Goal: Task Accomplishment & Management: Use online tool/utility

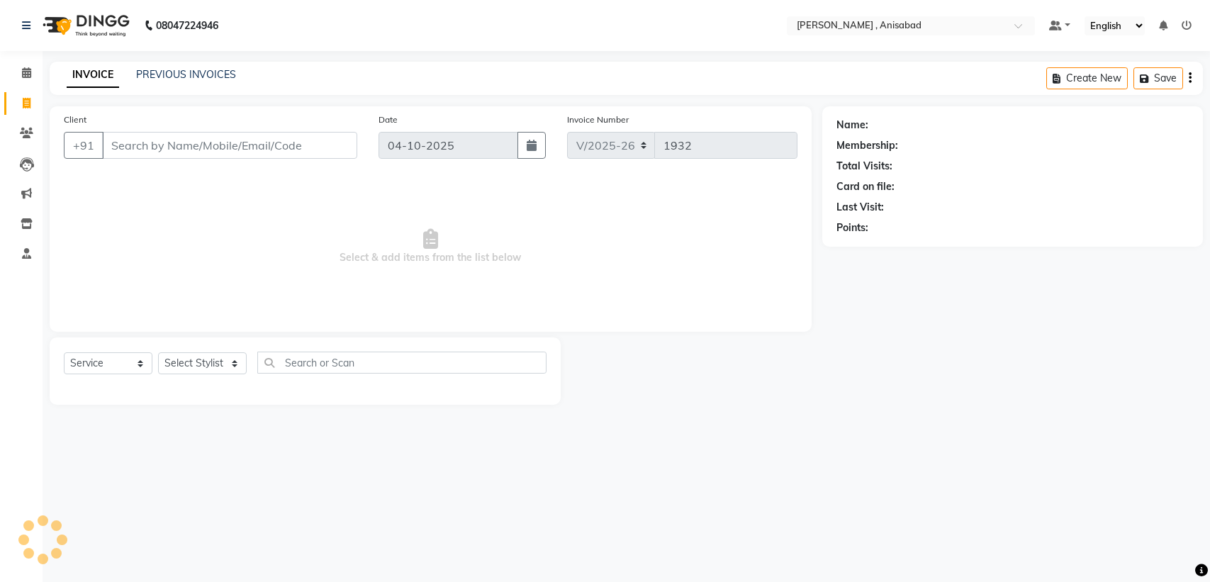
select select "6967"
select select "service"
drag, startPoint x: 0, startPoint y: 0, endPoint x: 1209, endPoint y: 617, distance: 1357.7
click at [1209, 581] on html "08047224946 Select Location × [PERSON_NAME] , Anisabad Default Panel My Panel E…" at bounding box center [605, 291] width 1210 height 582
click at [200, 358] on select "Select Stylist ANIMA SINGH md [PERSON_NAME] [PERSON_NAME] [PERSON_NAME]" at bounding box center [202, 363] width 89 height 22
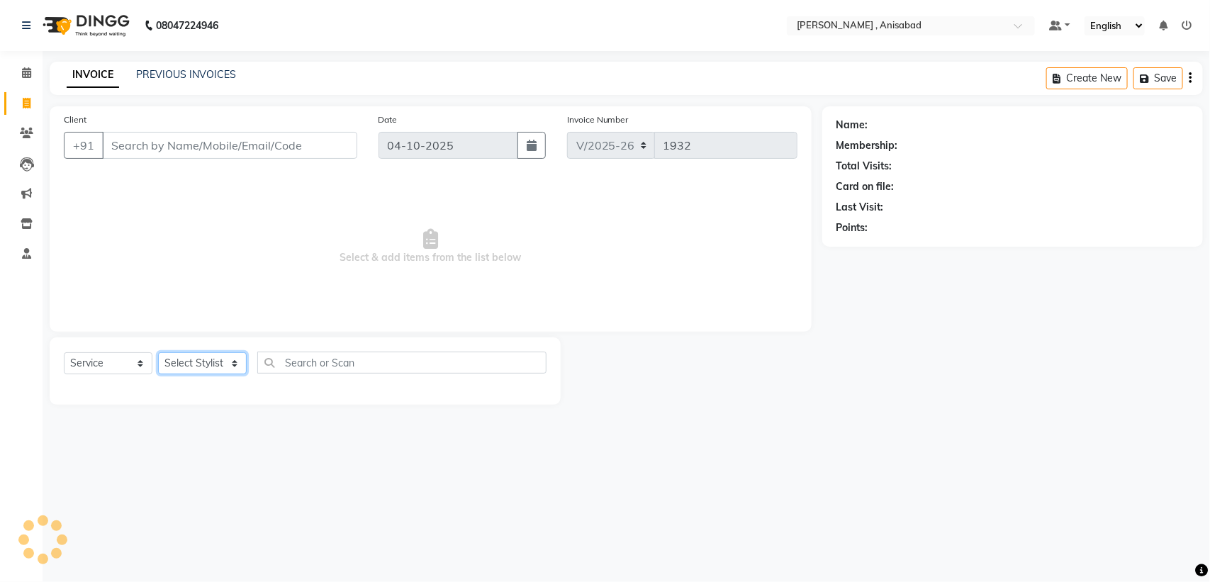
select select "55248"
click at [158, 352] on select "Select Stylist ANIMA SINGH md [PERSON_NAME] [PERSON_NAME] [PERSON_NAME]" at bounding box center [202, 363] width 89 height 22
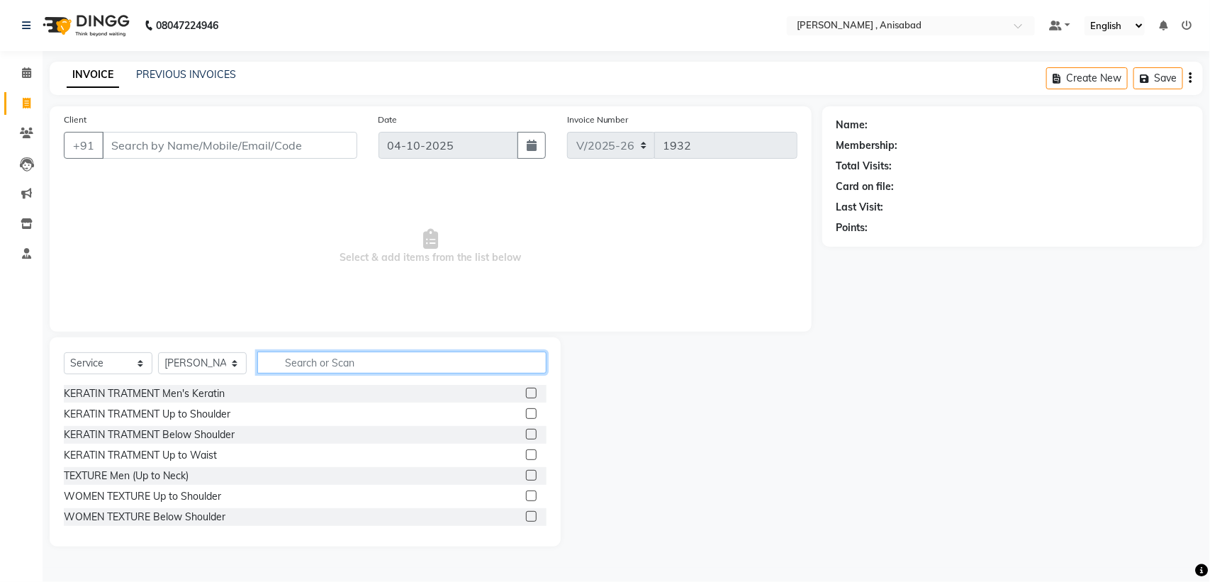
click at [364, 360] on input "text" at bounding box center [401, 363] width 289 height 22
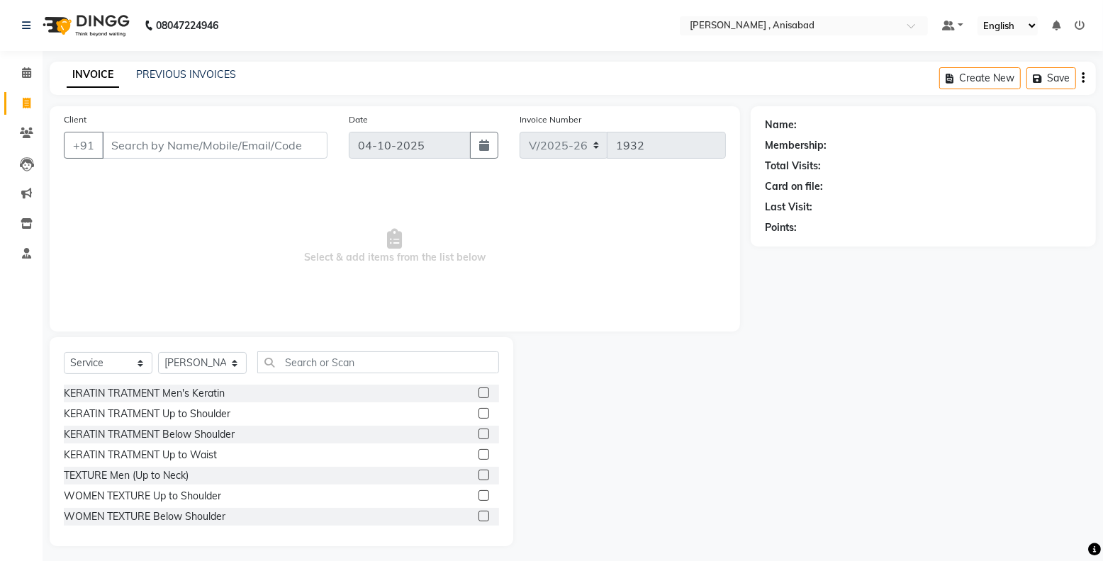
click at [0, 50] on nav "08047224946 Select Location × [PERSON_NAME] , Anisabad Default Panel My Panel E…" at bounding box center [551, 25] width 1103 height 51
drag, startPoint x: 557, startPoint y: 228, endPoint x: 610, endPoint y: 150, distance: 95.0
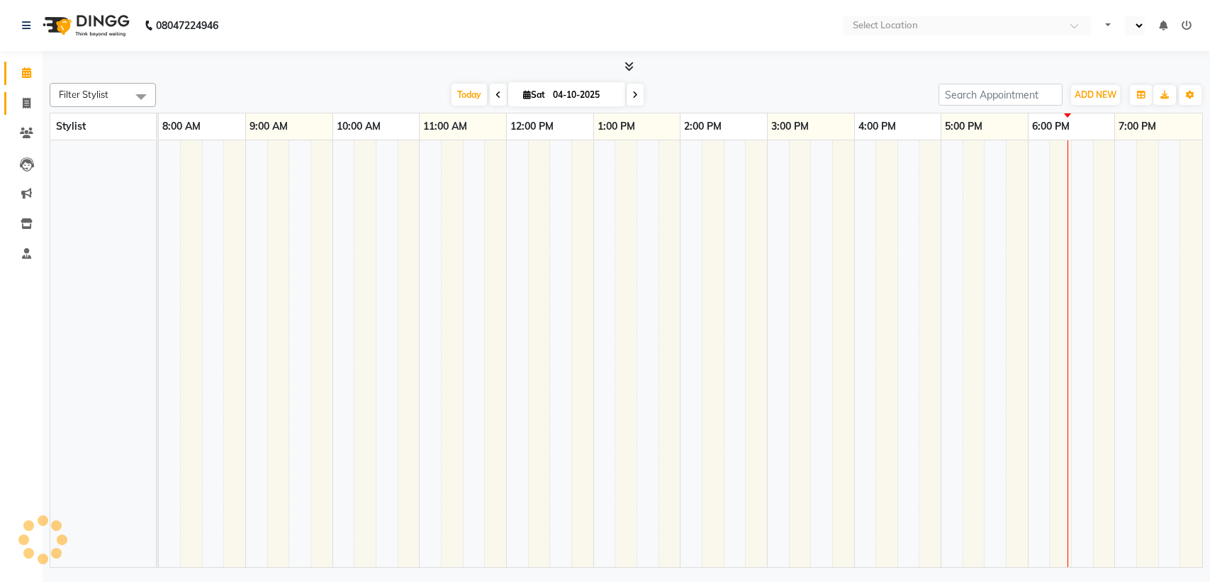
select select "en"
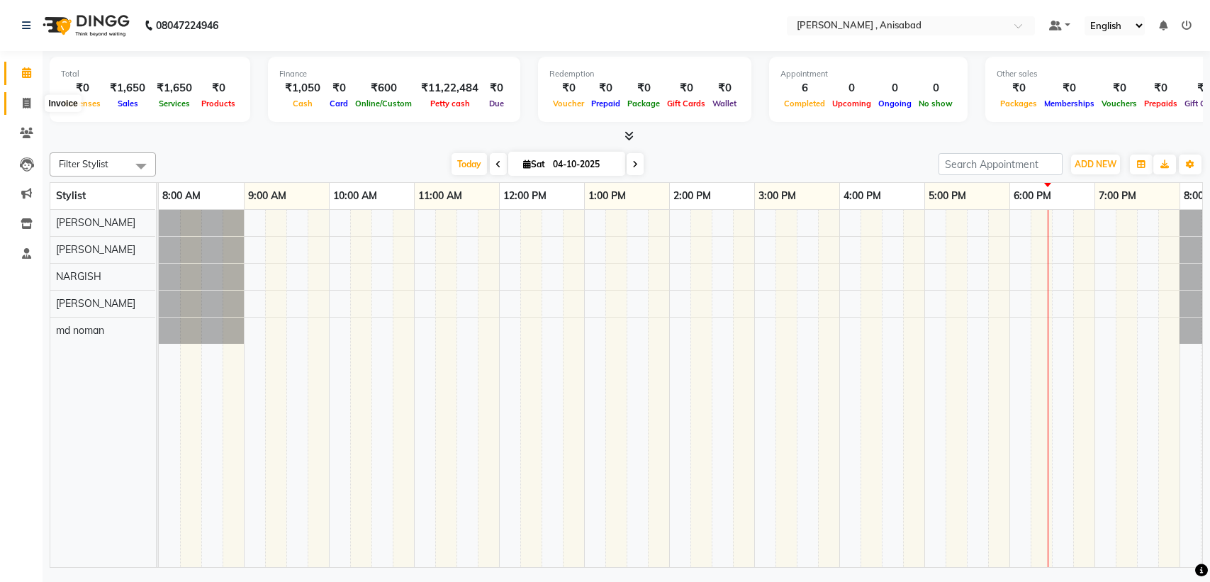
click at [25, 103] on icon at bounding box center [27, 103] width 8 height 11
select select "service"
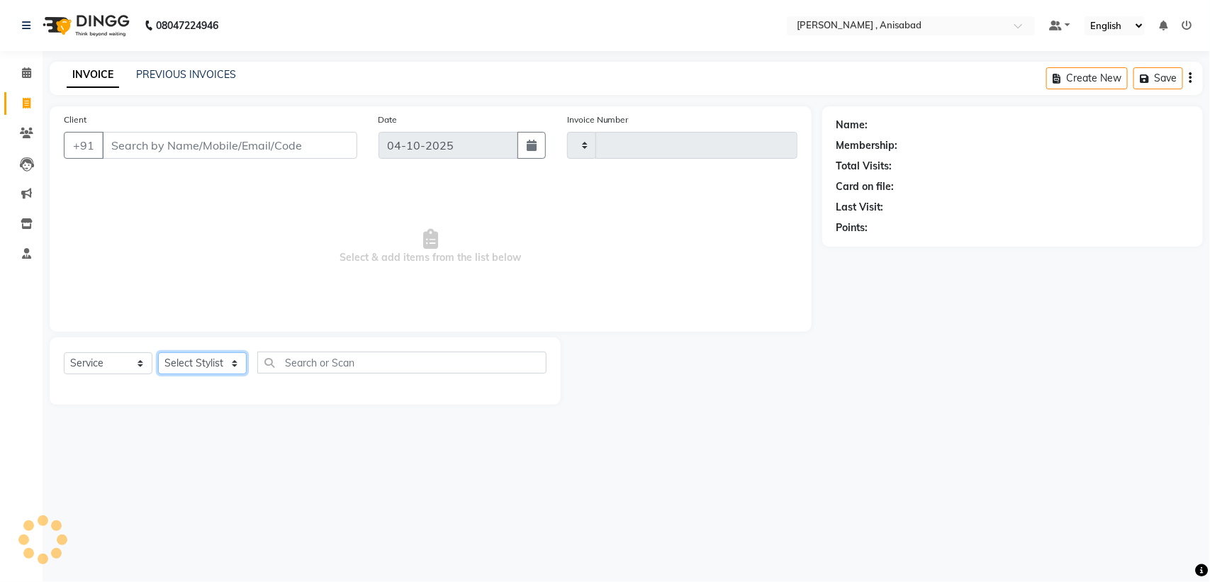
type input "1932"
click at [218, 357] on select "Select Stylist" at bounding box center [202, 363] width 89 height 22
select select "6967"
drag, startPoint x: 398, startPoint y: 427, endPoint x: 12, endPoint y: 296, distance: 407.1
click at [383, 422] on div "08047224946 Select Location × Jawed Habib , Anisabad Default Panel My Panel Eng…" at bounding box center [605, 291] width 1210 height 582
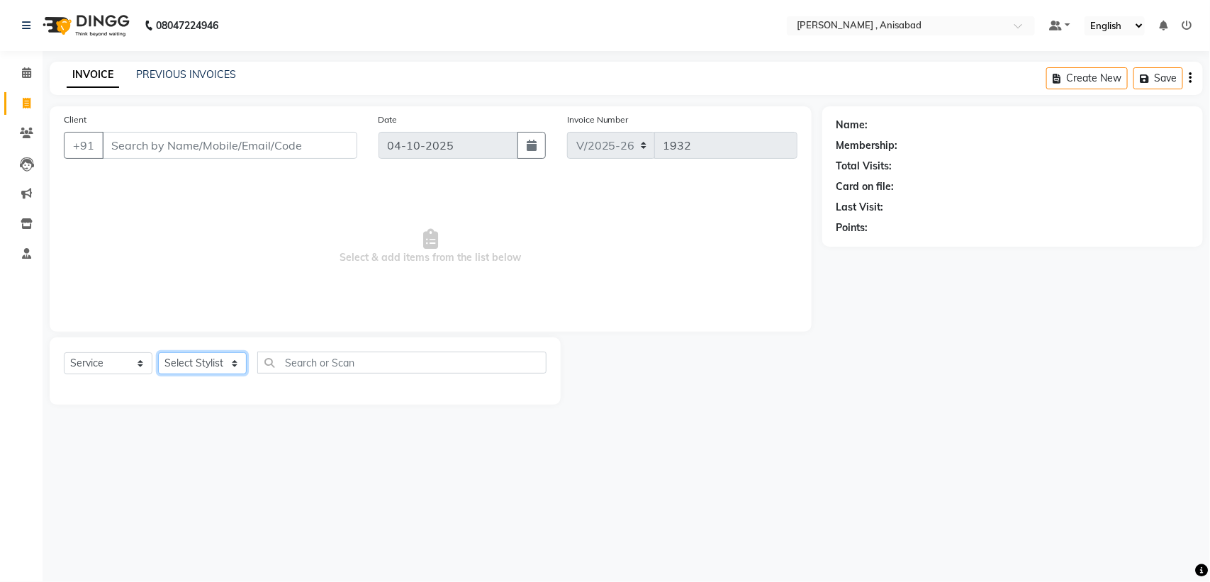
click at [203, 356] on select "Select Stylist ANIMA SINGH md [PERSON_NAME] [PERSON_NAME] [PERSON_NAME]" at bounding box center [202, 363] width 89 height 22
select select "55248"
click at [158, 352] on select "Select Stylist ANIMA SINGH md [PERSON_NAME] [PERSON_NAME] [PERSON_NAME]" at bounding box center [202, 363] width 89 height 22
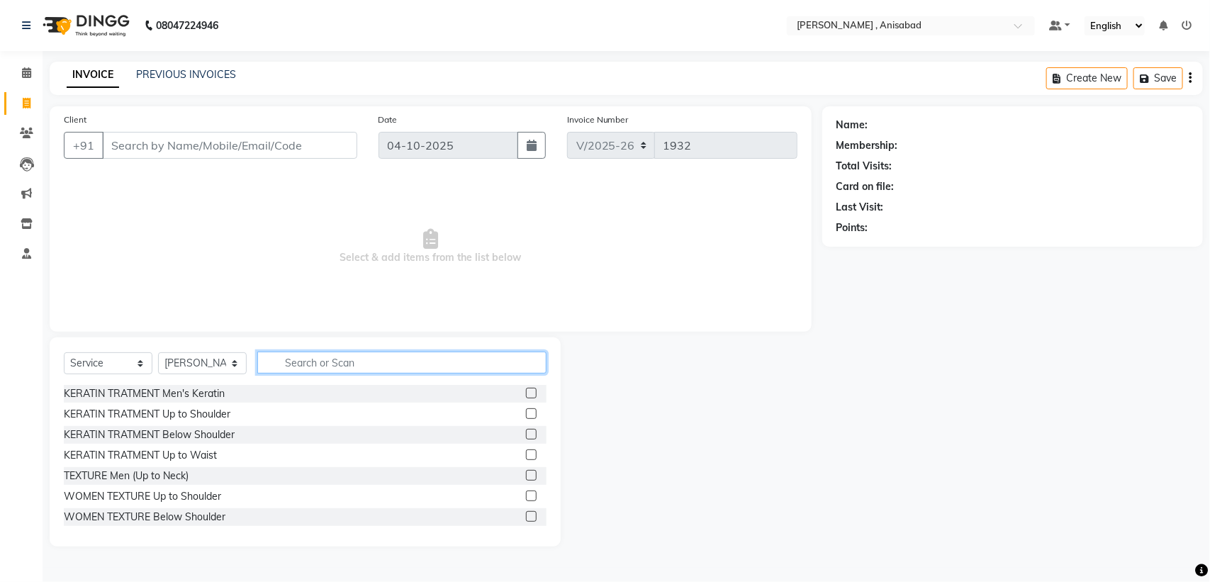
click at [366, 365] on input "text" at bounding box center [401, 363] width 289 height 22
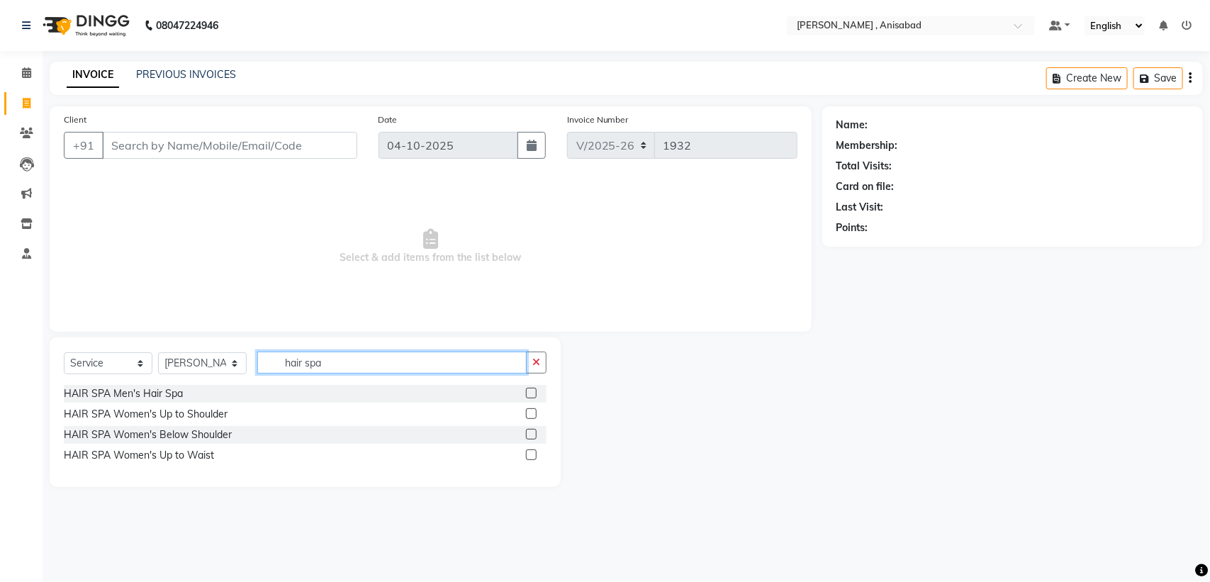
type input "hair spa"
click at [532, 436] on label at bounding box center [531, 434] width 11 height 11
click at [532, 436] on input "checkbox" at bounding box center [530, 434] width 9 height 9
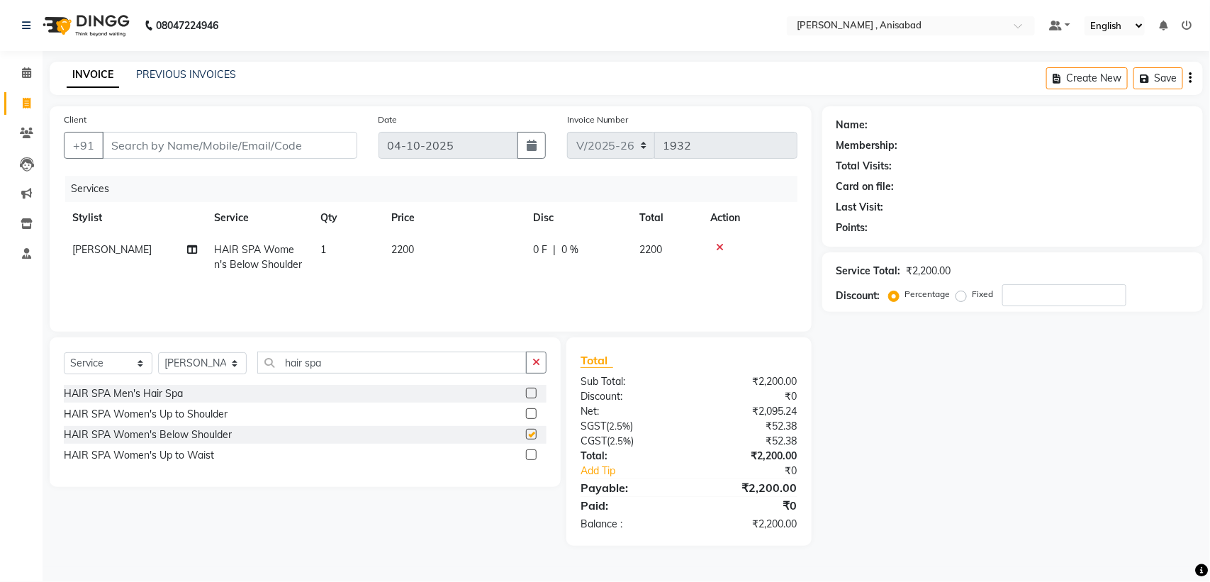
checkbox input "false"
click at [174, 145] on input "Client" at bounding box center [229, 145] width 255 height 27
type input "8"
type input "0"
type input "8210429793"
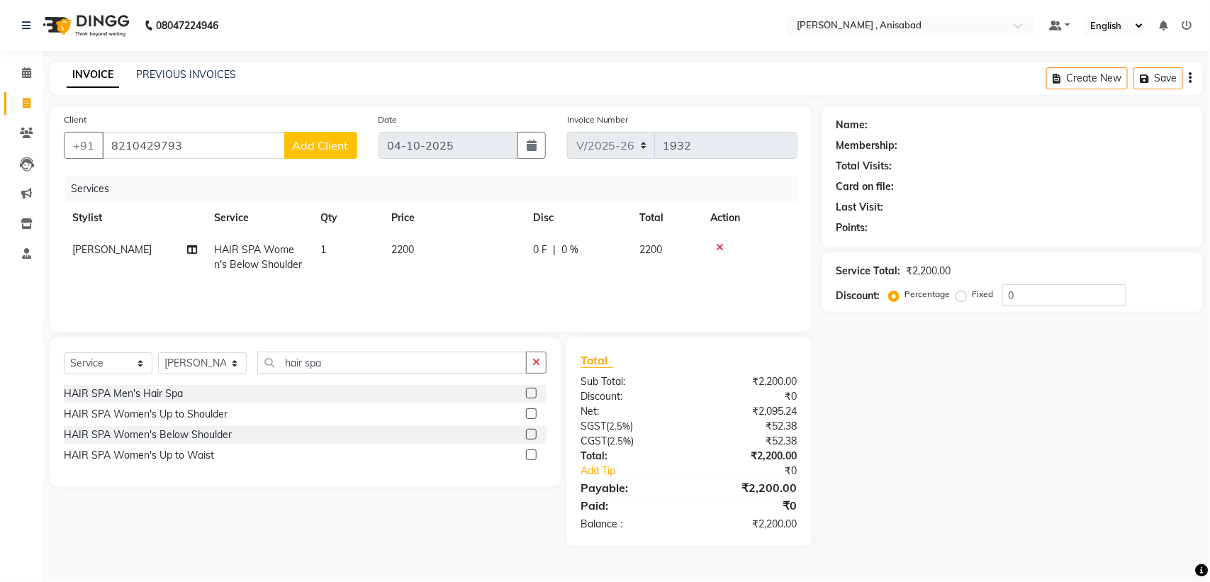
click at [307, 138] on span "Add Client" at bounding box center [321, 145] width 56 height 14
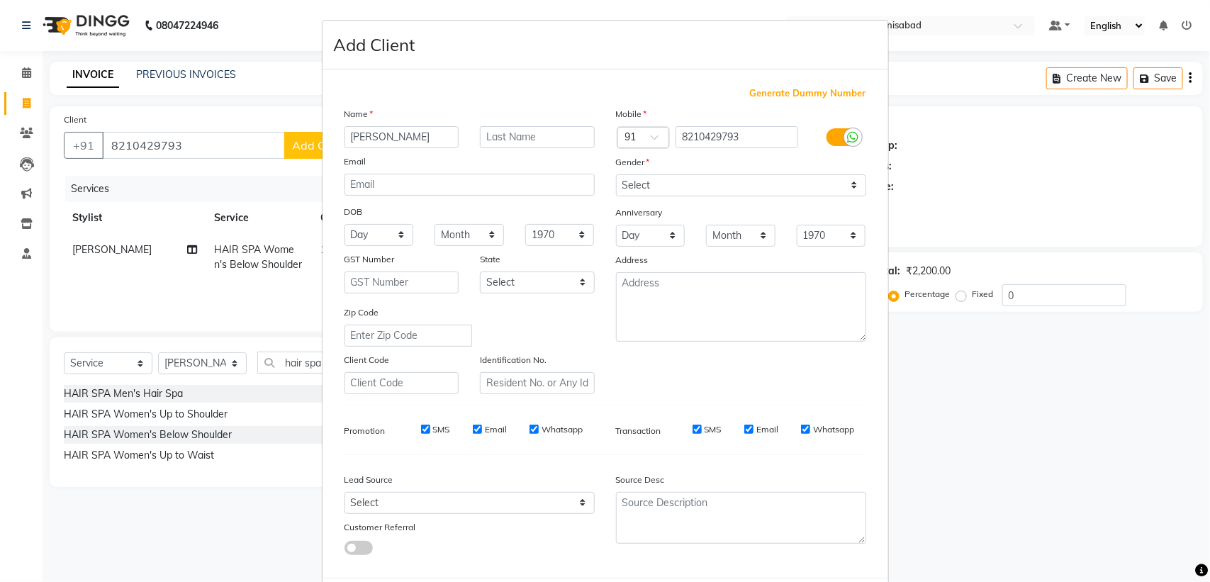
type input "rehana"
click at [650, 186] on select "Select Male Female Other Prefer Not To Say" at bounding box center [741, 185] width 250 height 22
select select "female"
click at [616, 174] on select "Select Male Female Other Prefer Not To Say" at bounding box center [741, 185] width 250 height 22
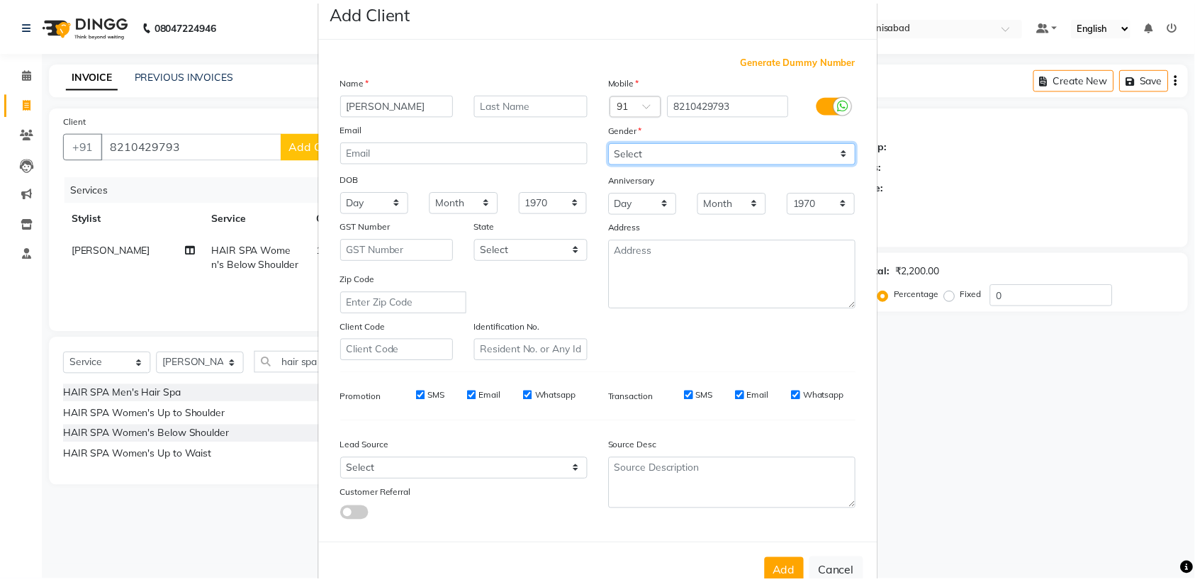
scroll to position [67, 0]
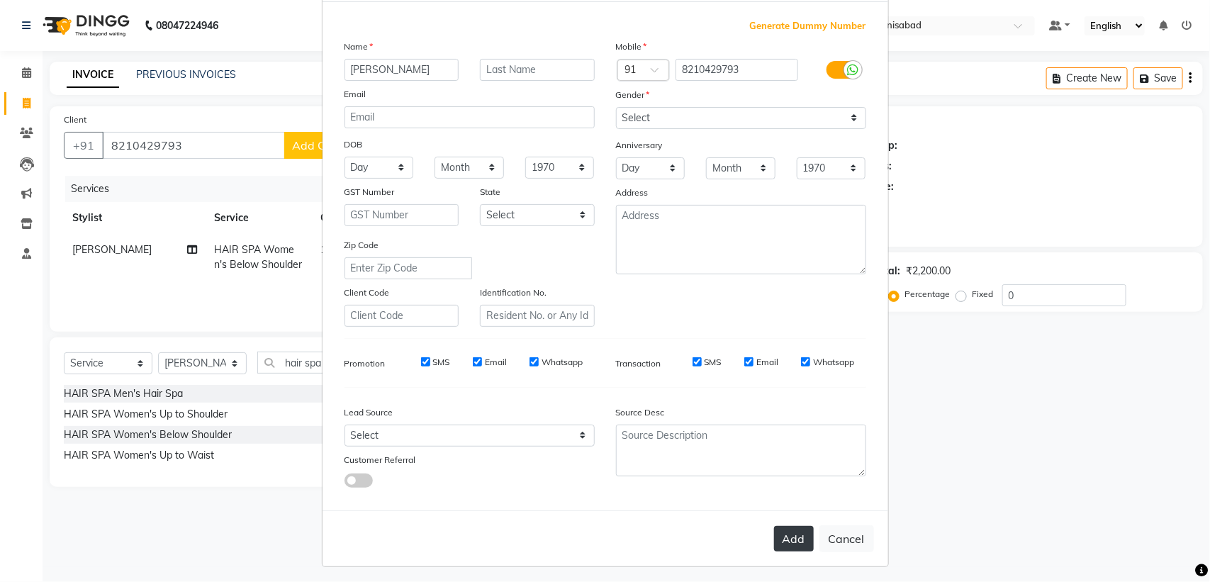
click at [802, 534] on button "Add" at bounding box center [794, 539] width 40 height 26
type input "82******93"
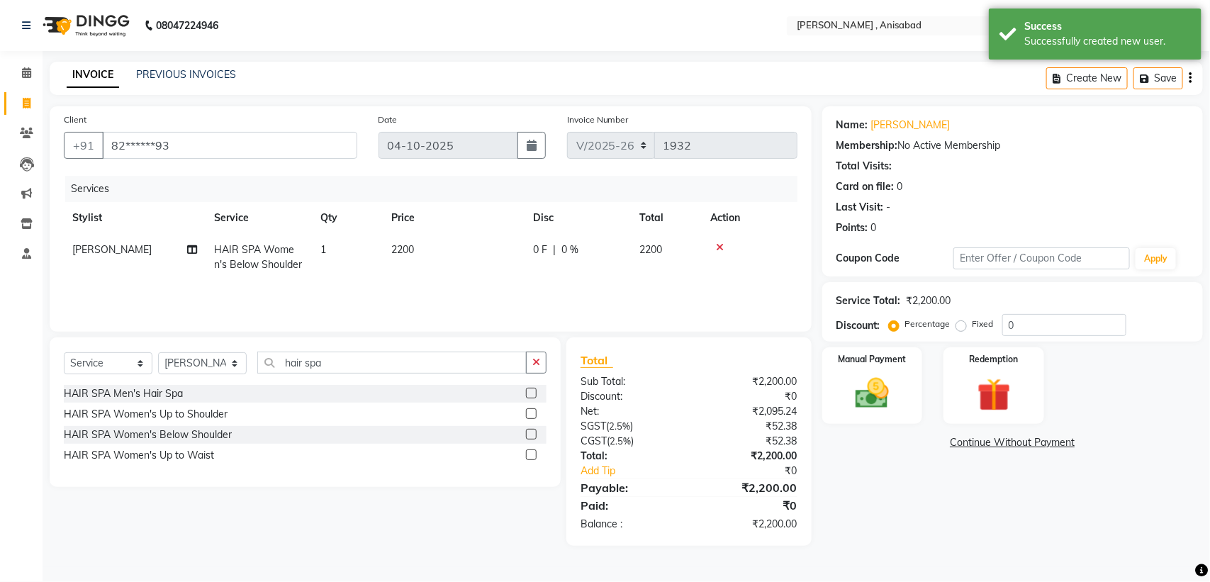
click at [973, 324] on label "Fixed" at bounding box center [983, 324] width 21 height 13
click at [962, 324] on input "Fixed" at bounding box center [964, 324] width 10 height 10
radio input "true"
click at [1034, 318] on input "0" at bounding box center [1064, 325] width 124 height 22
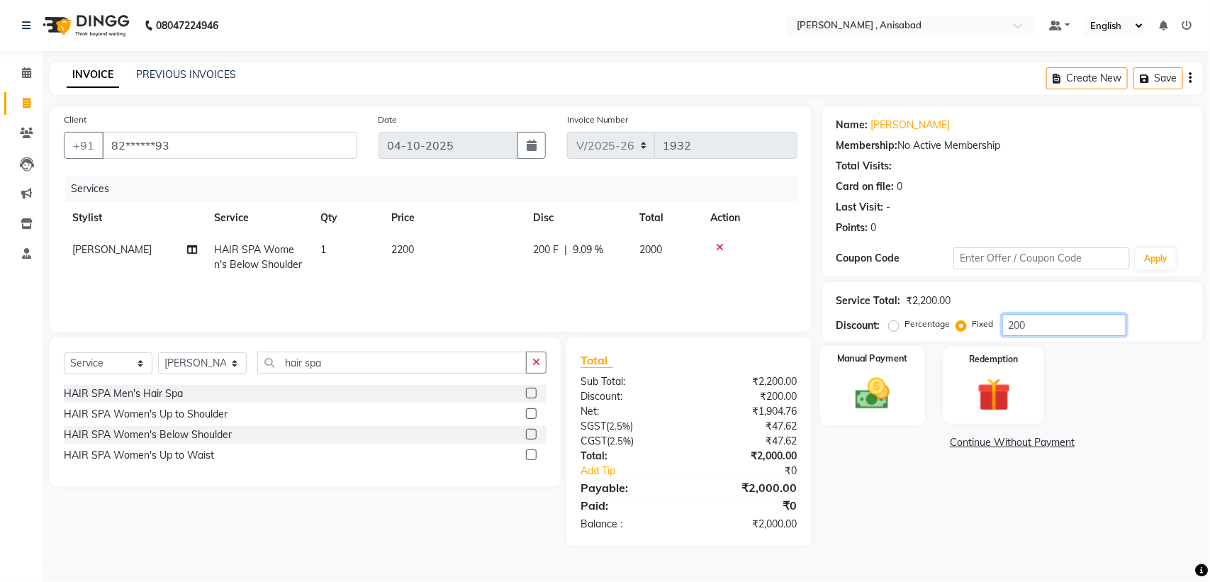
type input "200"
click at [893, 390] on img at bounding box center [872, 394] width 56 height 40
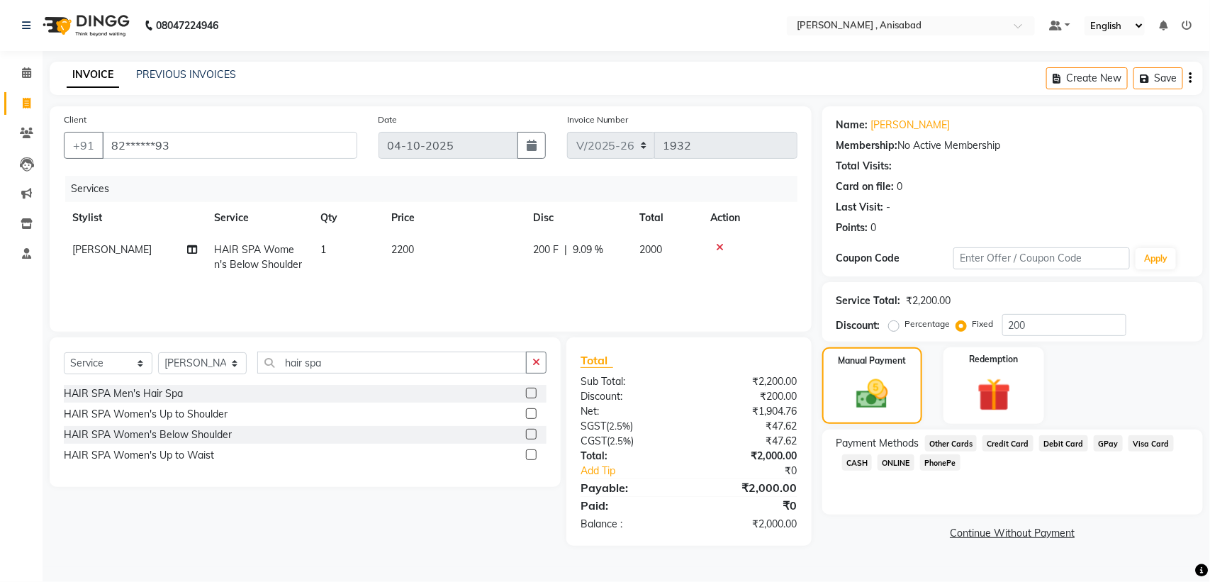
click at [1094, 444] on span "GPay" at bounding box center [1108, 443] width 29 height 16
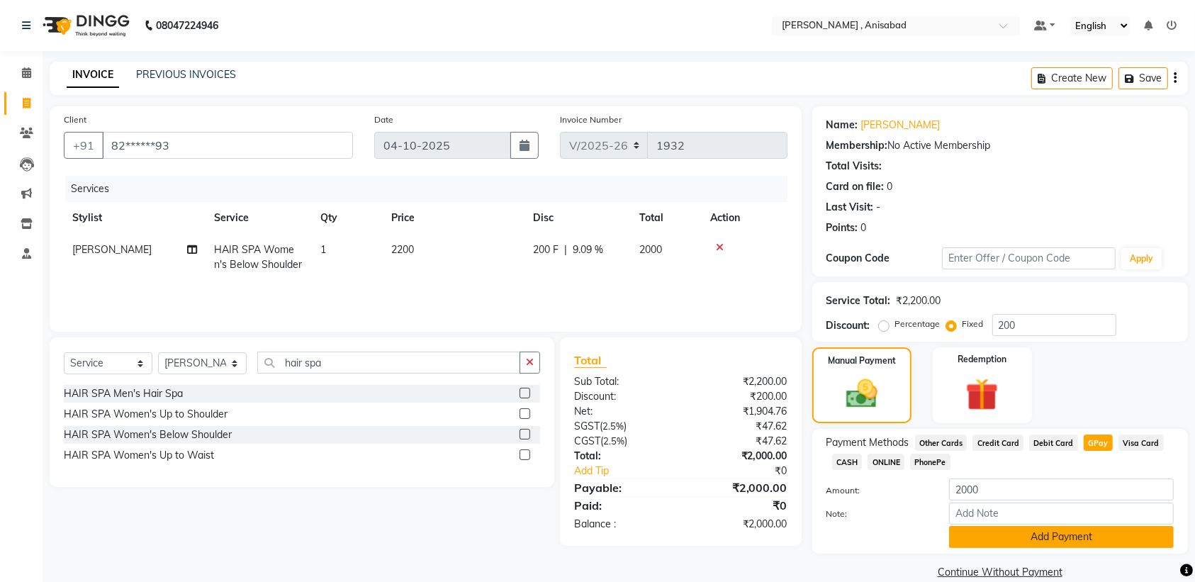
click at [1107, 527] on button "Add Payment" at bounding box center [1061, 537] width 225 height 22
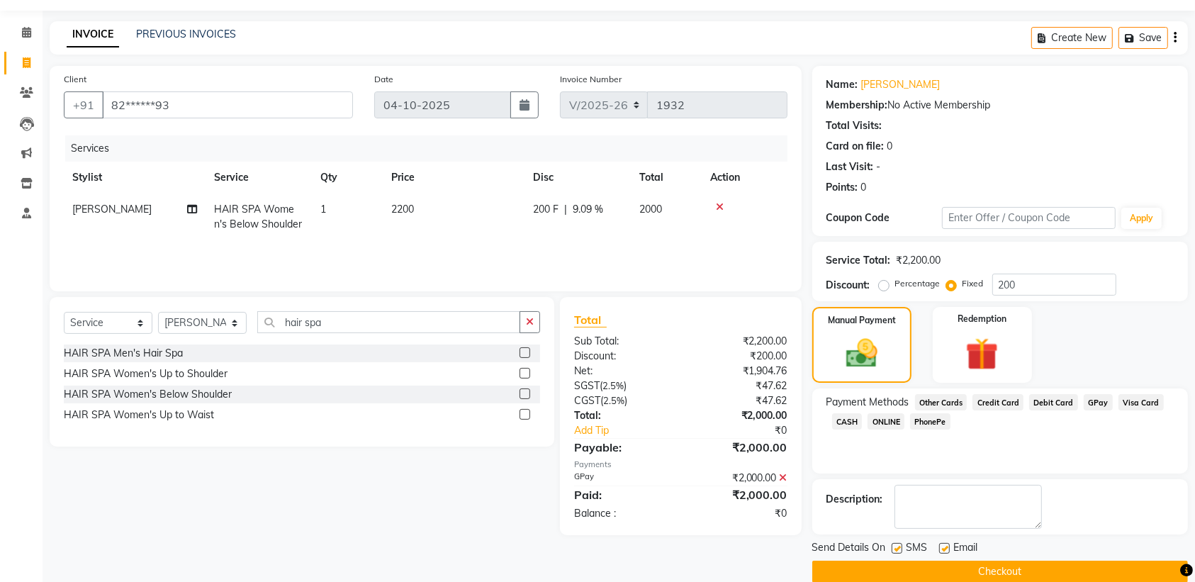
scroll to position [62, 0]
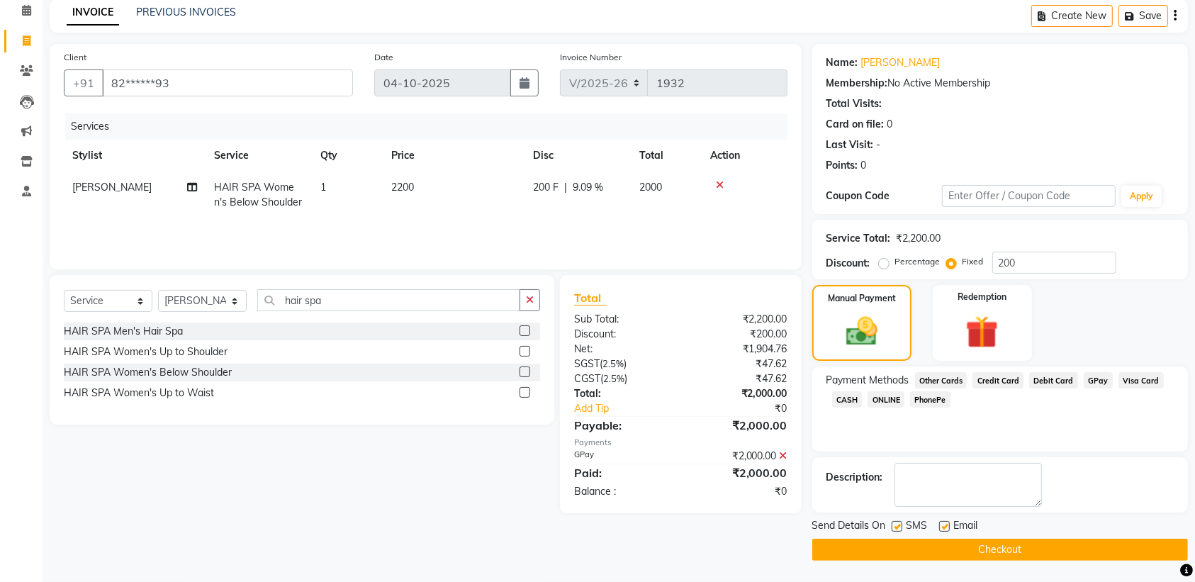
click at [1015, 537] on div "Send Details On SMS Email Checkout" at bounding box center [1000, 539] width 376 height 43
click at [985, 543] on button "Checkout" at bounding box center [1000, 550] width 376 height 22
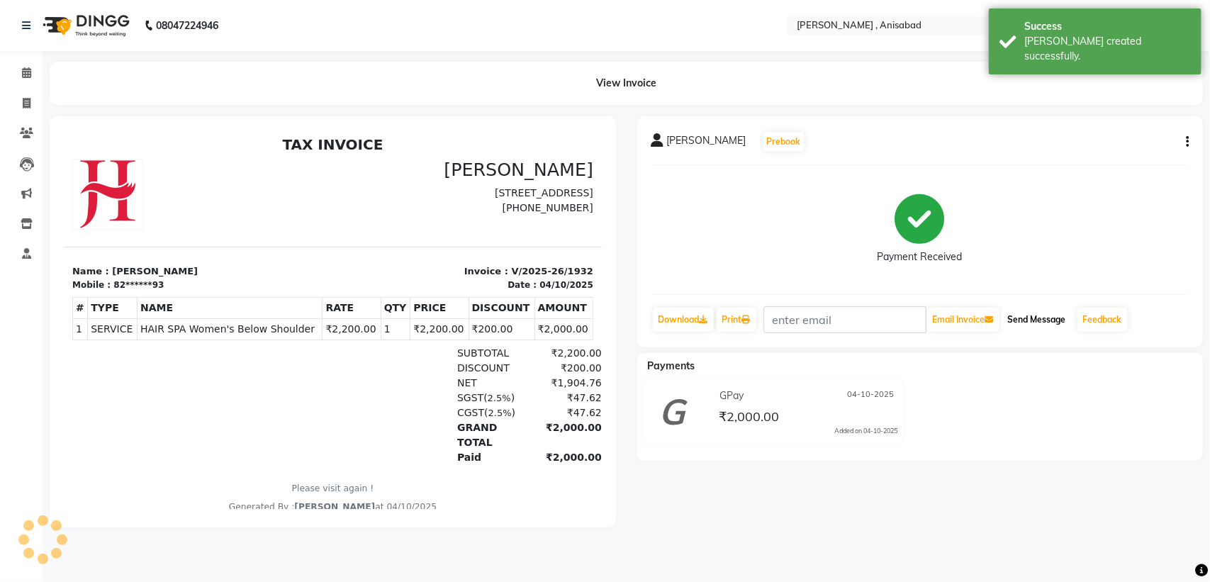
click at [1047, 323] on button "Send Message" at bounding box center [1036, 320] width 69 height 24
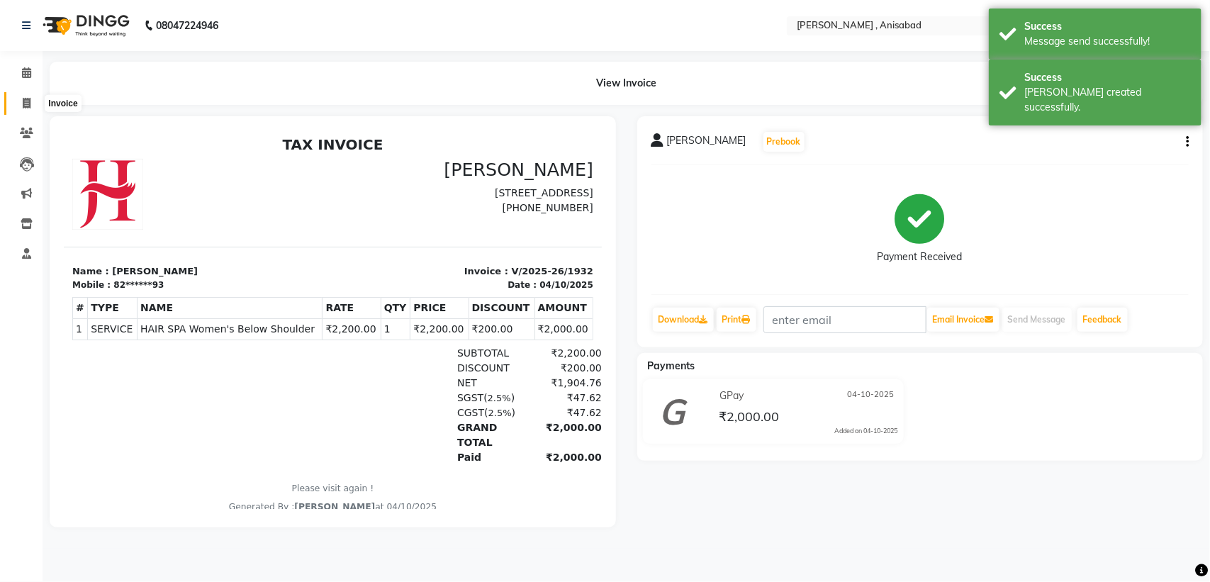
click at [18, 108] on span at bounding box center [26, 104] width 25 height 16
select select "service"
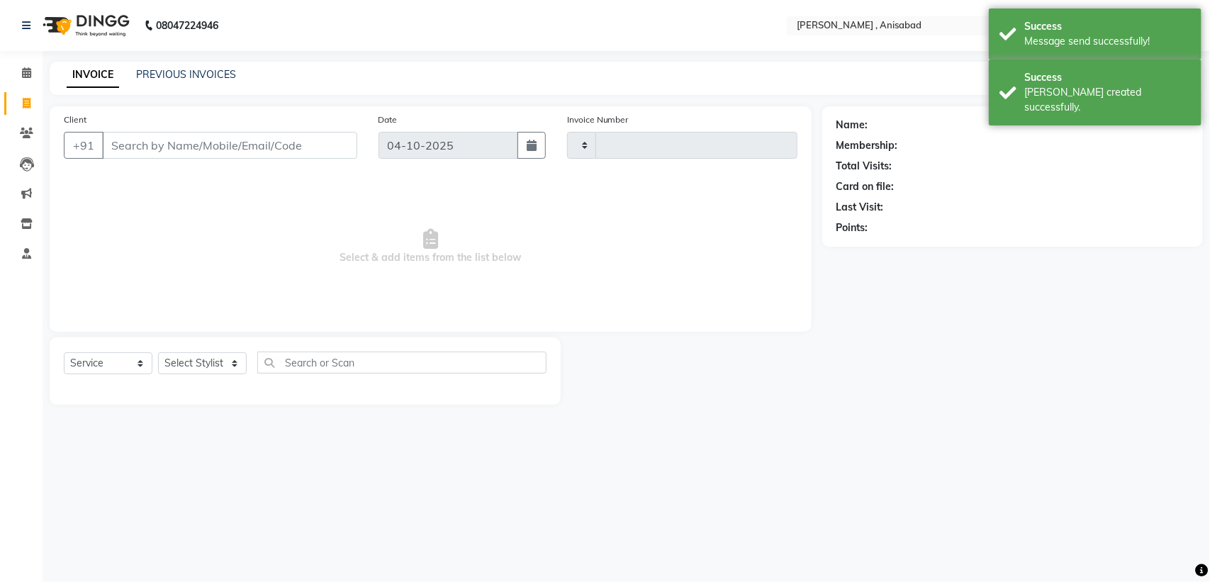
type input "1933"
select select "6967"
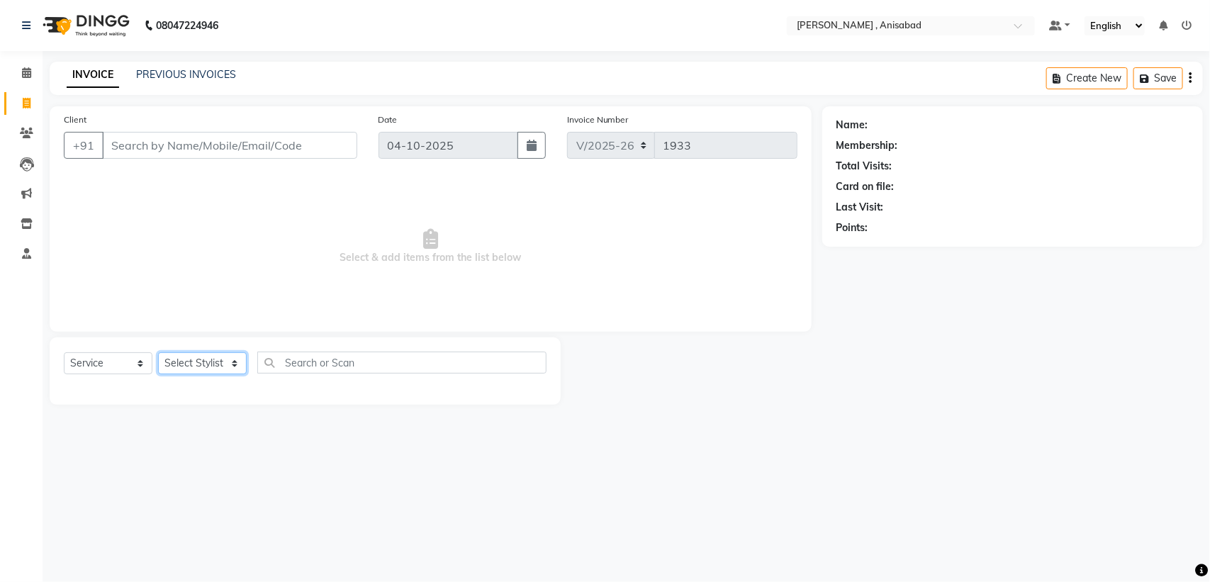
drag, startPoint x: 178, startPoint y: 358, endPoint x: 175, endPoint y: 365, distance: 7.6
click at [176, 359] on select "Select Stylist ANIMA SINGH md [PERSON_NAME] [PERSON_NAME] [PERSON_NAME]" at bounding box center [202, 363] width 89 height 22
select select "61627"
click at [158, 352] on select "Select Stylist ANIMA SINGH md [PERSON_NAME] [PERSON_NAME] [PERSON_NAME]" at bounding box center [202, 363] width 89 height 22
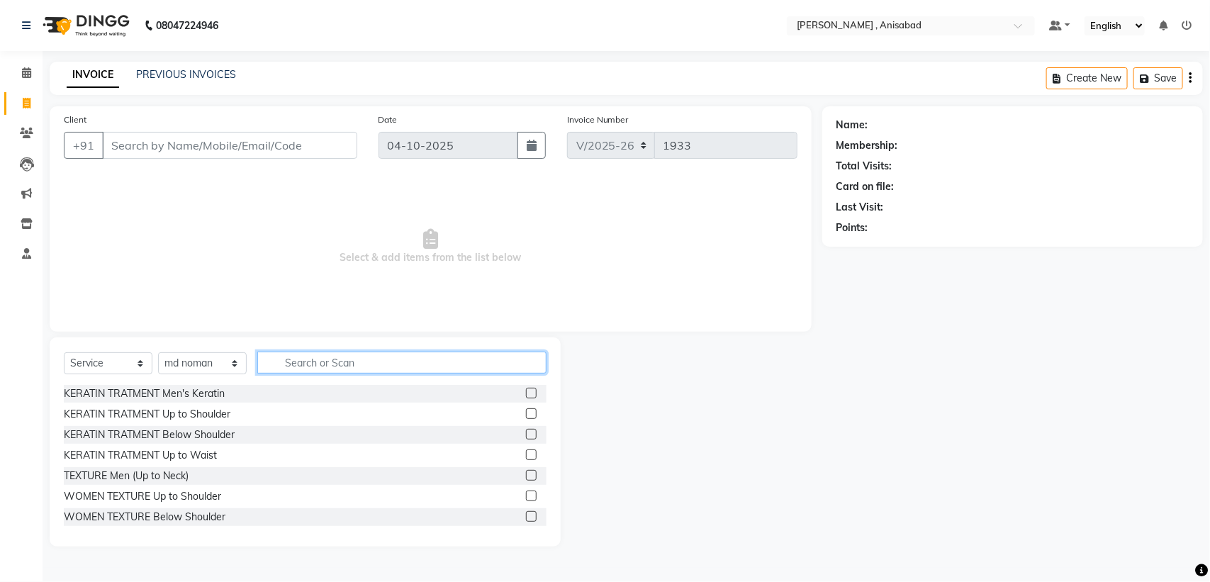
click at [429, 353] on input "text" at bounding box center [401, 363] width 289 height 22
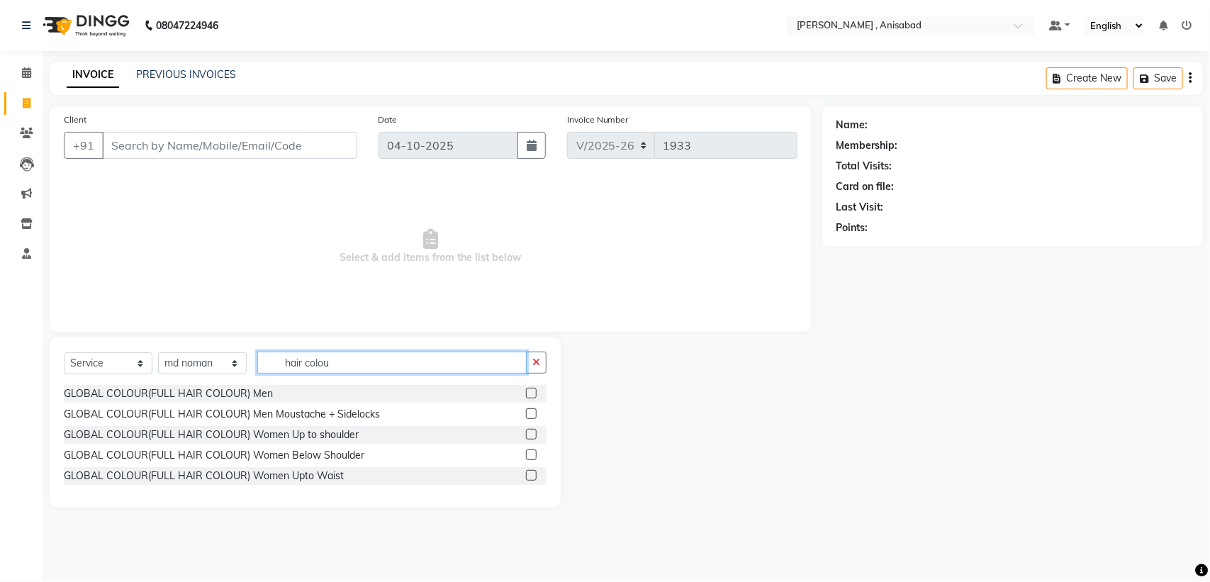
type input "hair colou"
click at [535, 391] on label at bounding box center [531, 393] width 11 height 11
click at [535, 391] on input "checkbox" at bounding box center [530, 393] width 9 height 9
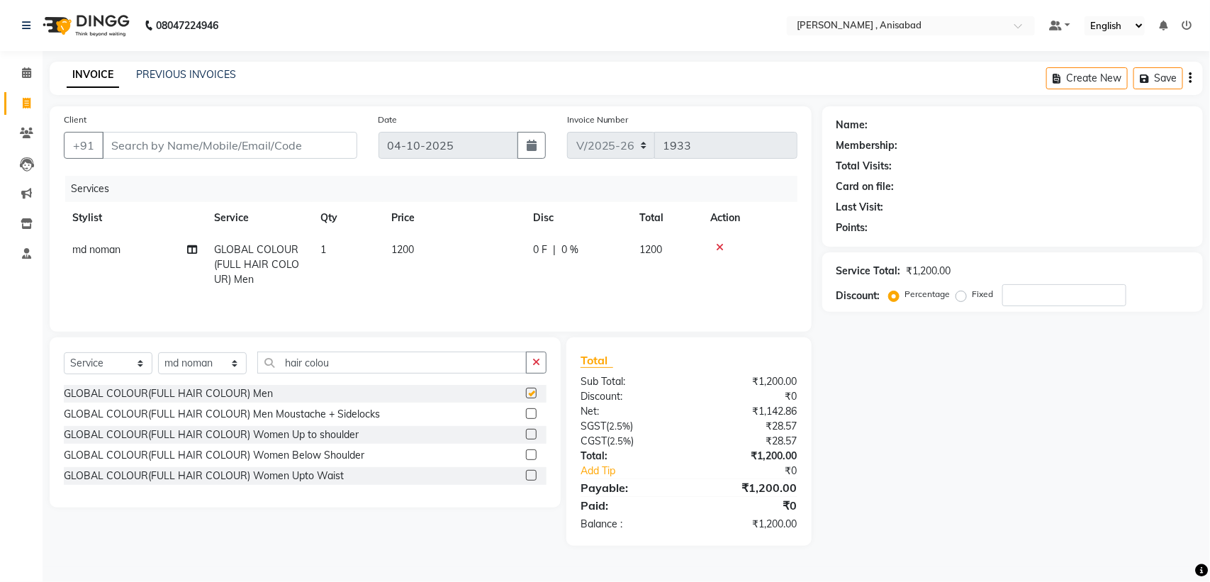
checkbox input "false"
click at [529, 365] on button "button" at bounding box center [536, 363] width 21 height 22
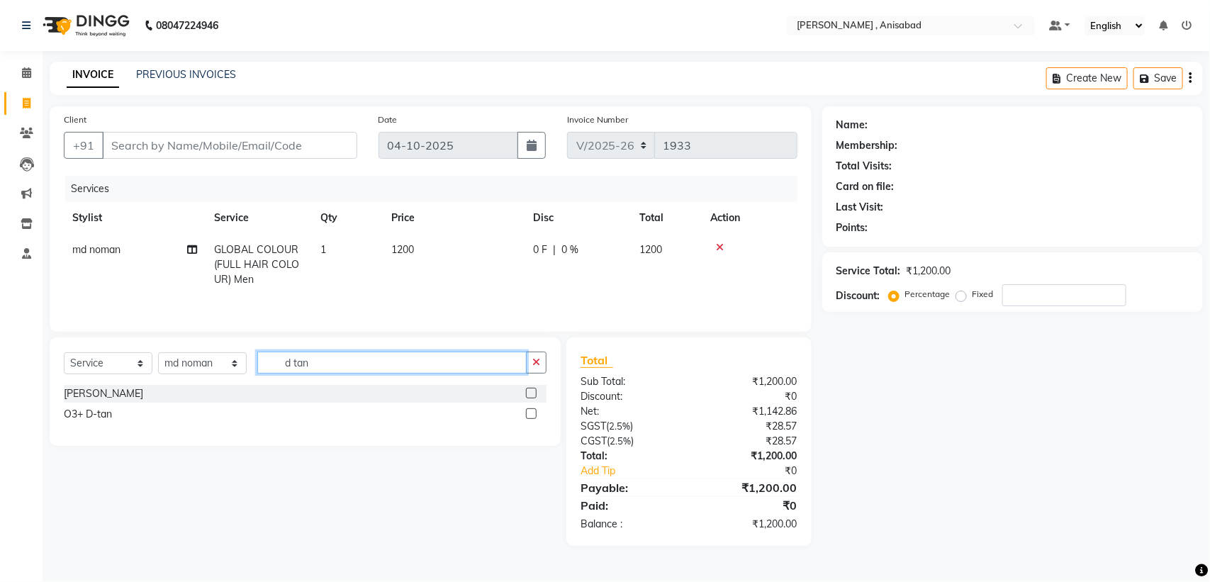
type input "d tan"
click at [527, 397] on label at bounding box center [531, 393] width 11 height 11
click at [527, 397] on input "checkbox" at bounding box center [530, 393] width 9 height 9
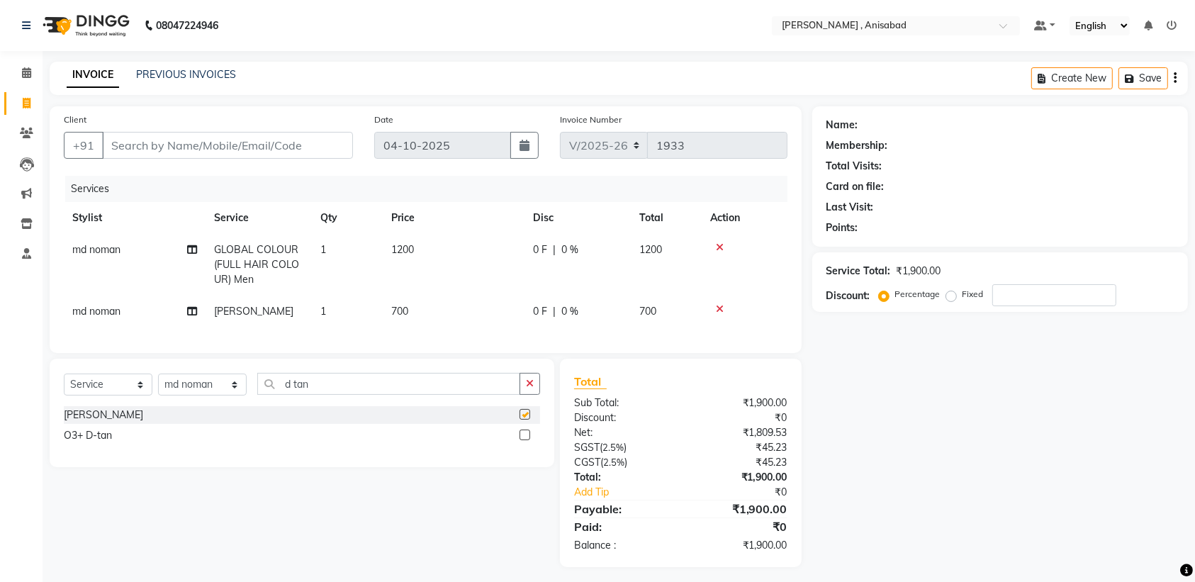
checkbox input "false"
drag, startPoint x: 527, startPoint y: 397, endPoint x: 514, endPoint y: 419, distance: 25.4
click at [516, 424] on div "Select Service Product Membership Package Voucher Prepaid Gift Card Select Styl…" at bounding box center [302, 413] width 505 height 108
click at [528, 389] on icon "button" at bounding box center [530, 384] width 8 height 10
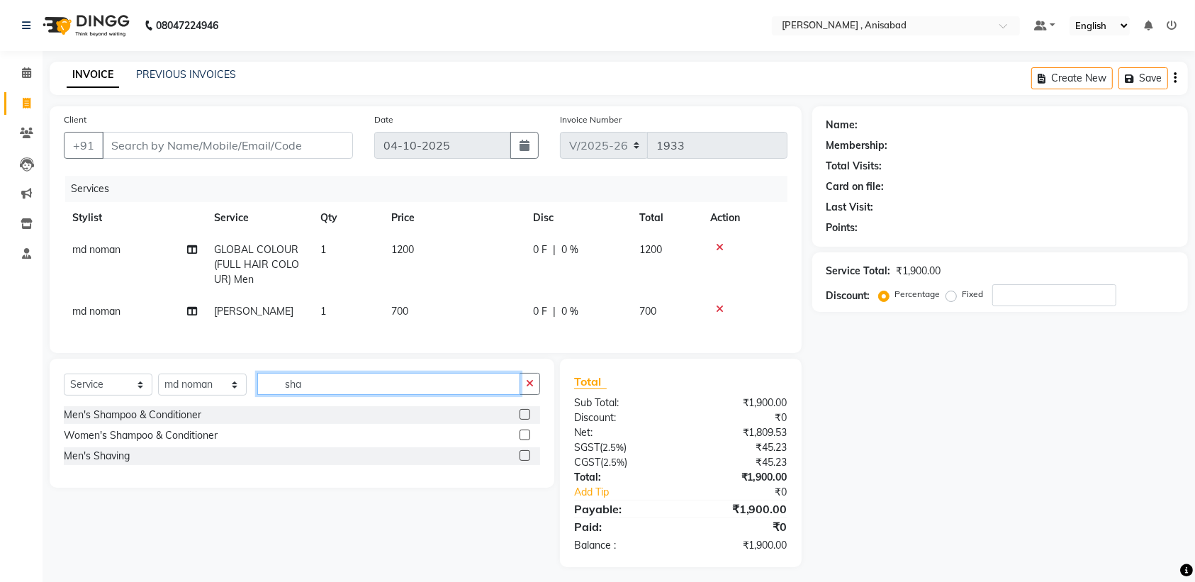
type input "sha"
click at [525, 461] on label at bounding box center [525, 455] width 11 height 11
click at [525, 461] on input "checkbox" at bounding box center [524, 456] width 9 height 9
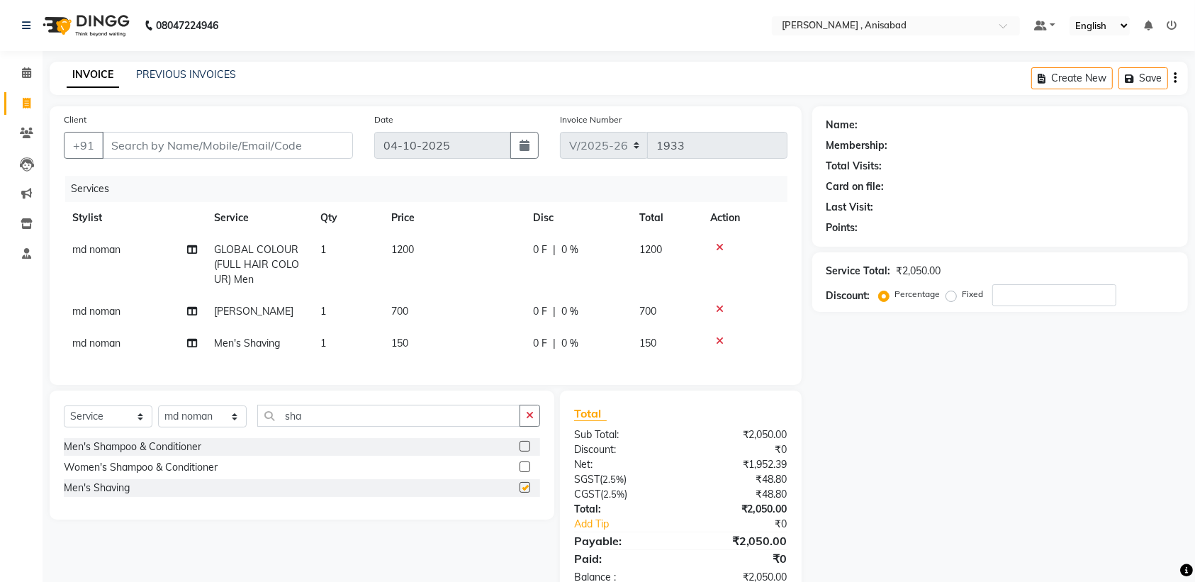
checkbox input "false"
click at [267, 144] on input "Client" at bounding box center [227, 145] width 251 height 27
type input "9"
type input "0"
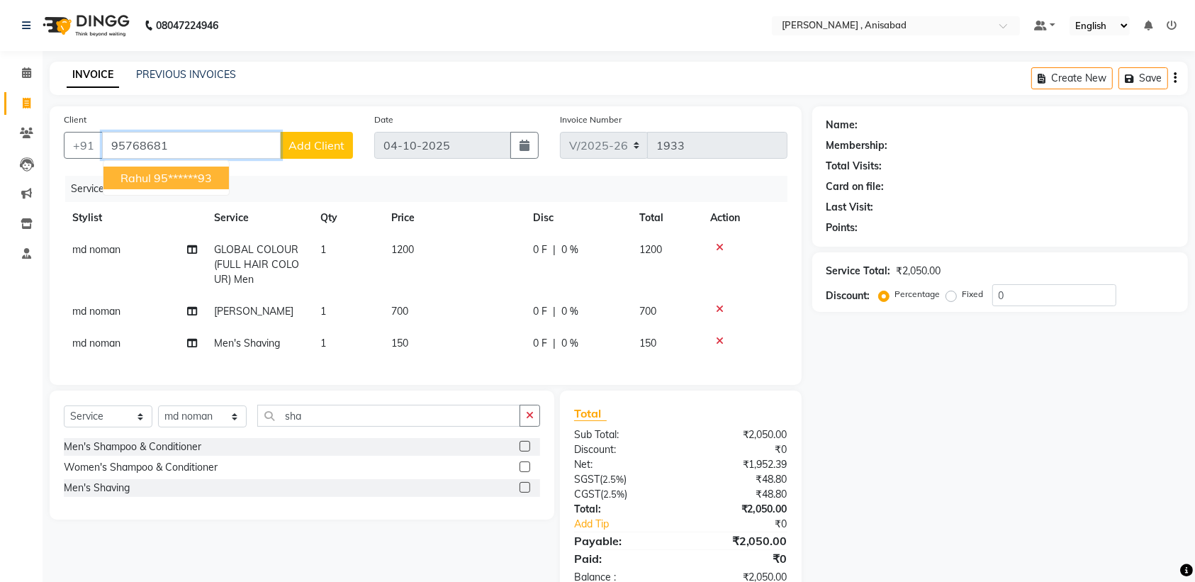
click at [218, 172] on button "rahul 95******93" at bounding box center [166, 178] width 125 height 23
type input "95******93"
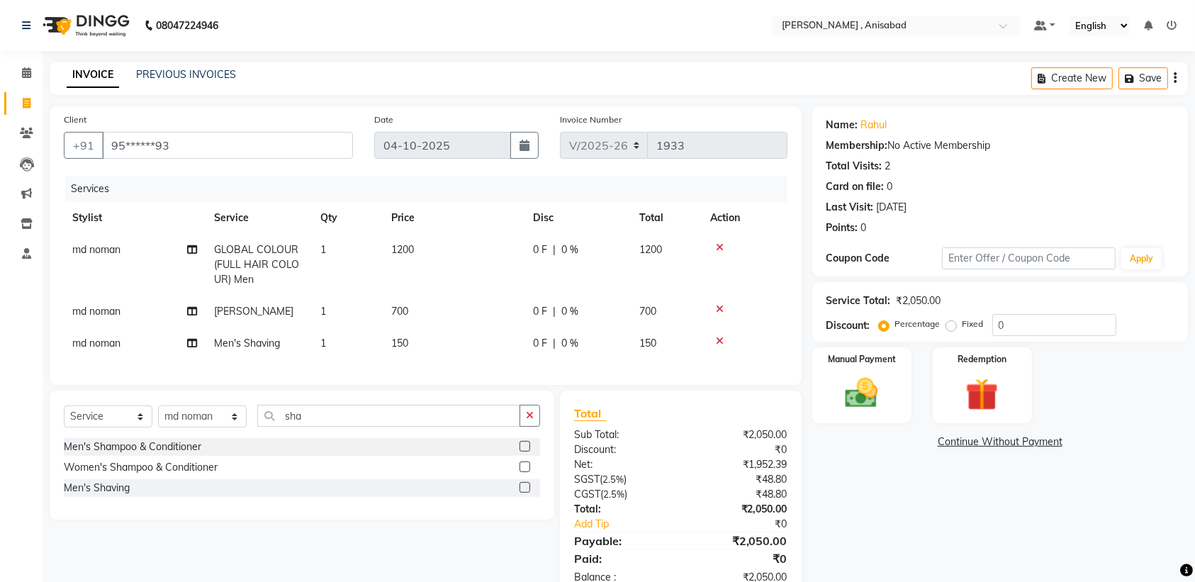
click at [963, 323] on label "Fixed" at bounding box center [973, 324] width 21 height 13
click at [951, 323] on input "Fixed" at bounding box center [954, 324] width 10 height 10
radio input "true"
click at [1019, 323] on input "0" at bounding box center [1055, 325] width 124 height 22
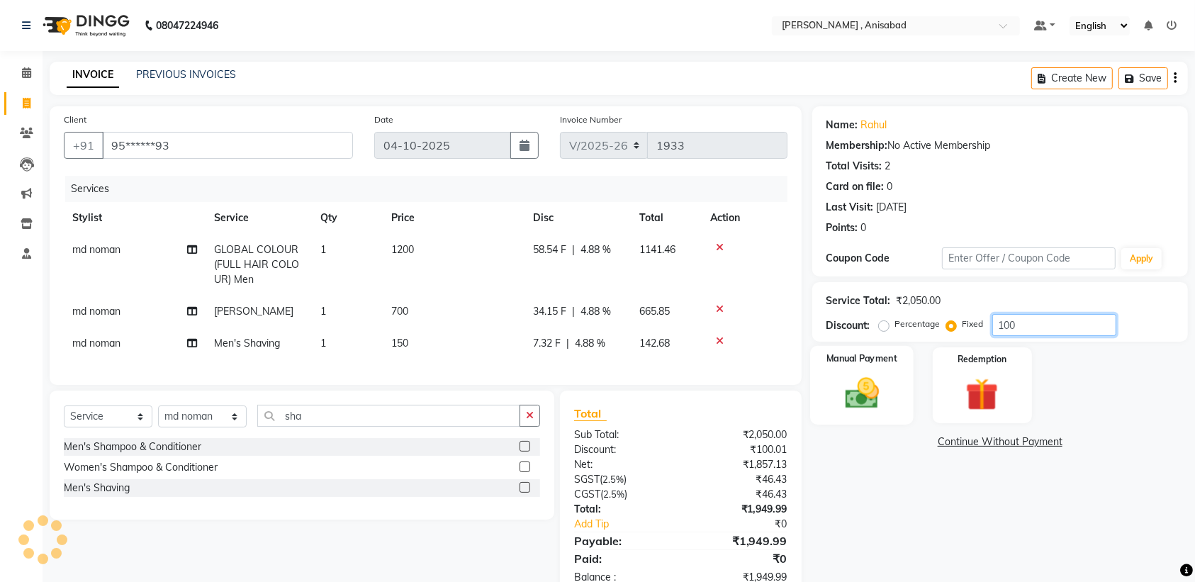
type input "100"
click at [855, 391] on img at bounding box center [861, 393] width 55 height 39
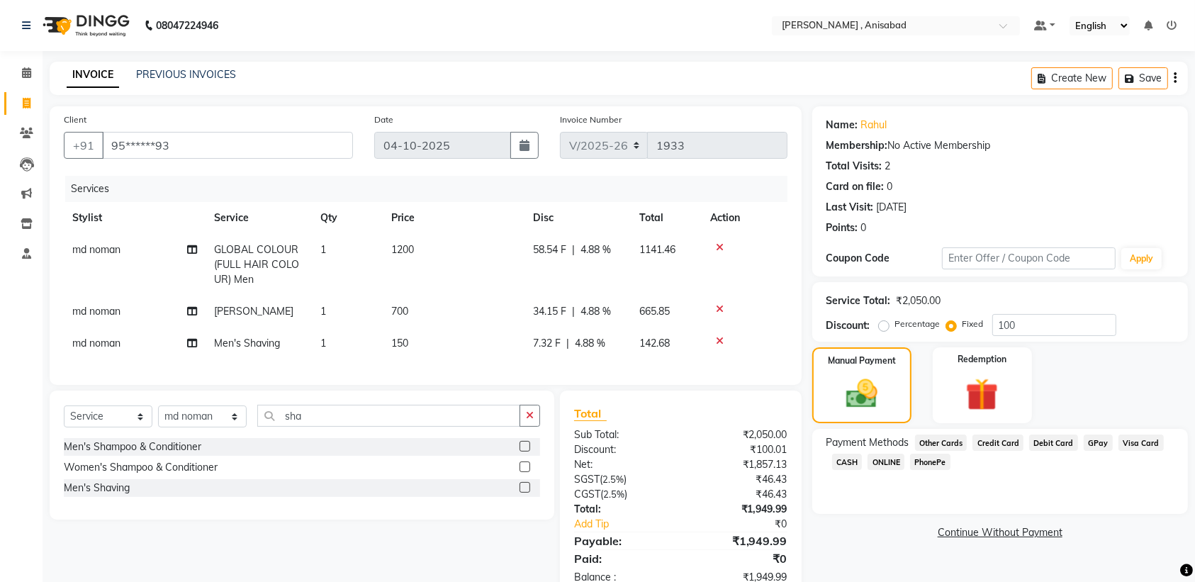
click at [1086, 440] on span "GPay" at bounding box center [1098, 443] width 29 height 16
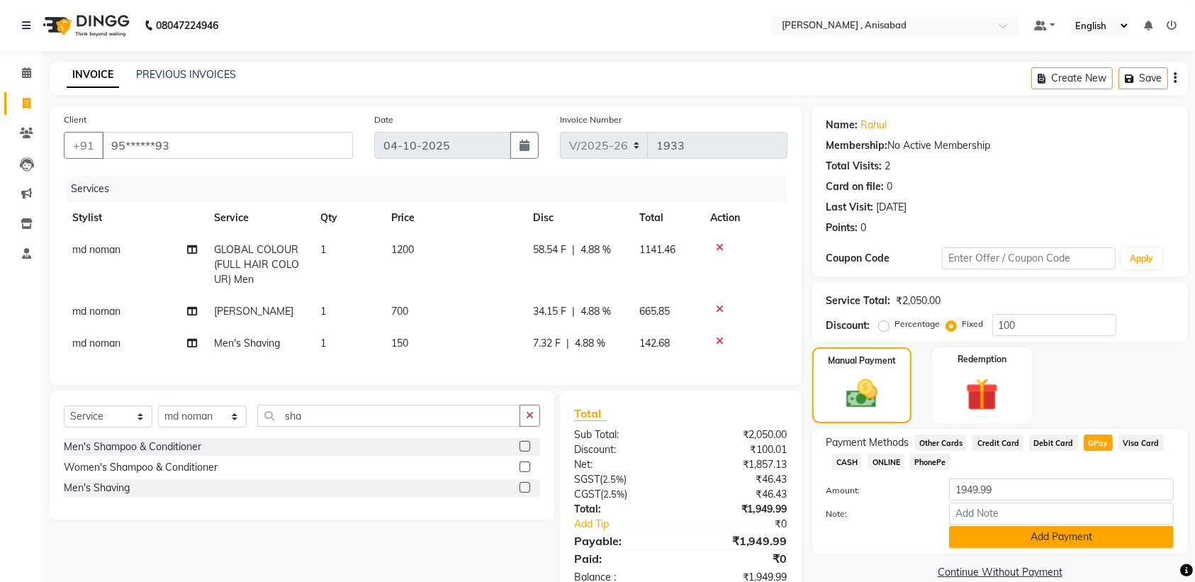
scroll to position [53, 0]
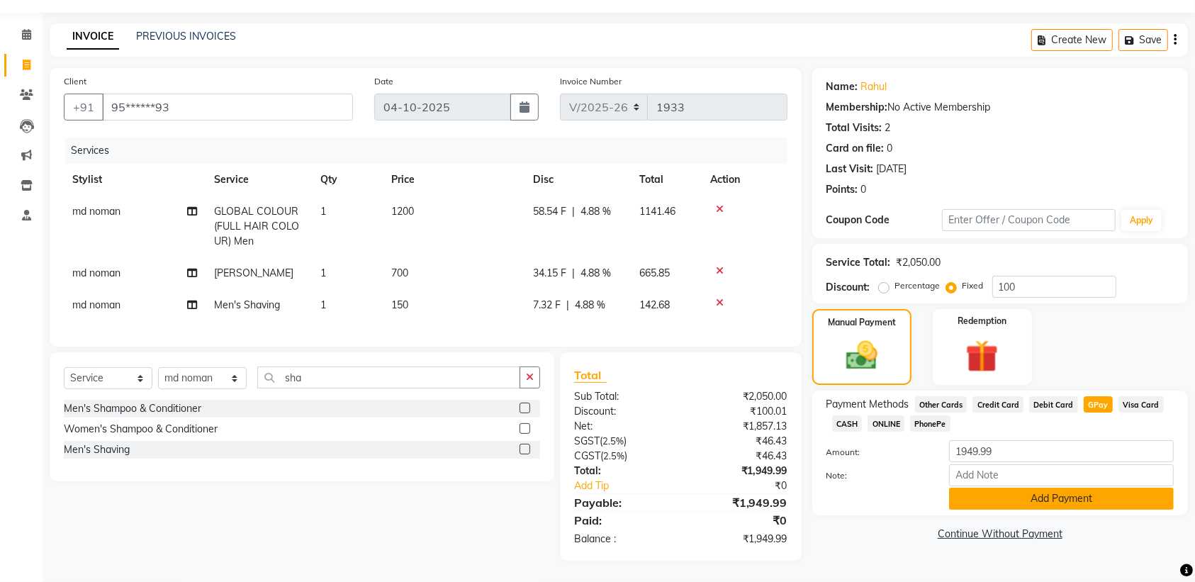
click at [1050, 489] on button "Add Payment" at bounding box center [1061, 499] width 225 height 22
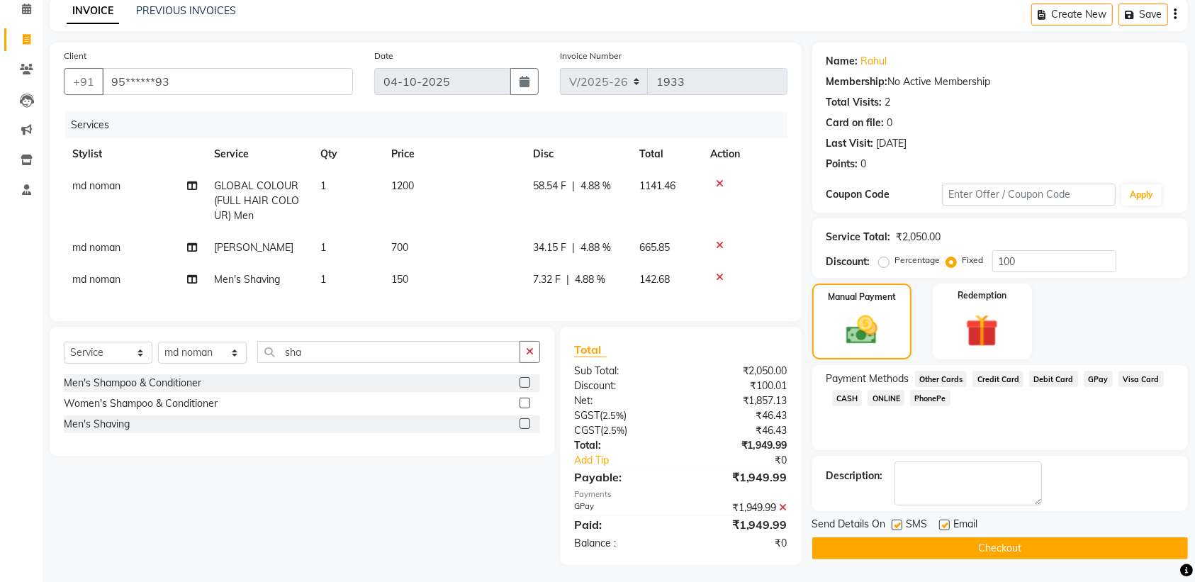
scroll to position [82, 0]
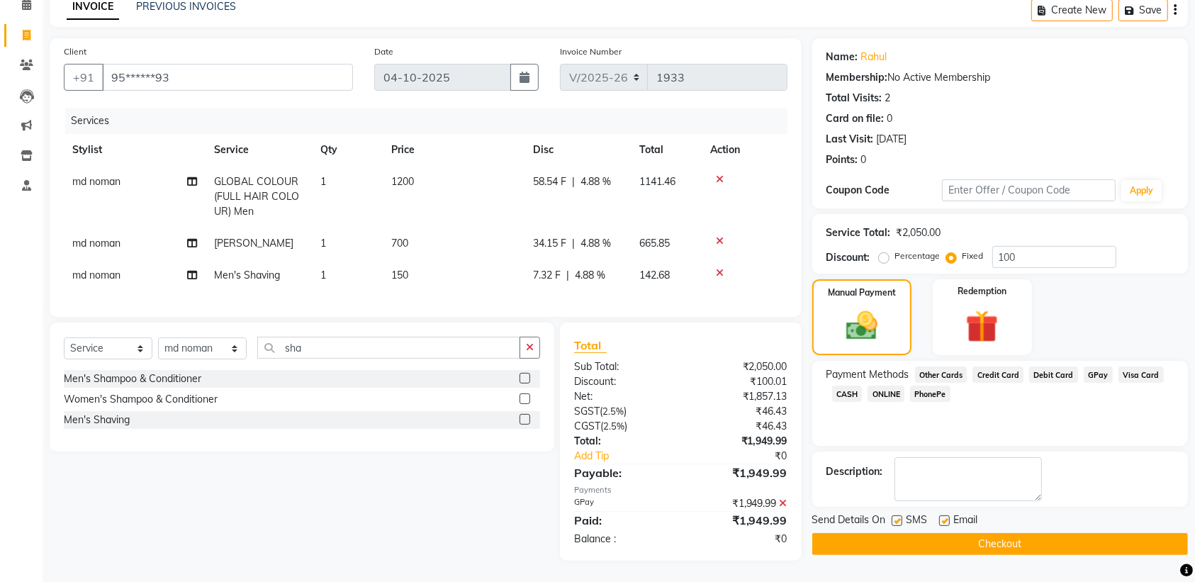
click at [1000, 535] on button "Checkout" at bounding box center [1000, 544] width 376 height 22
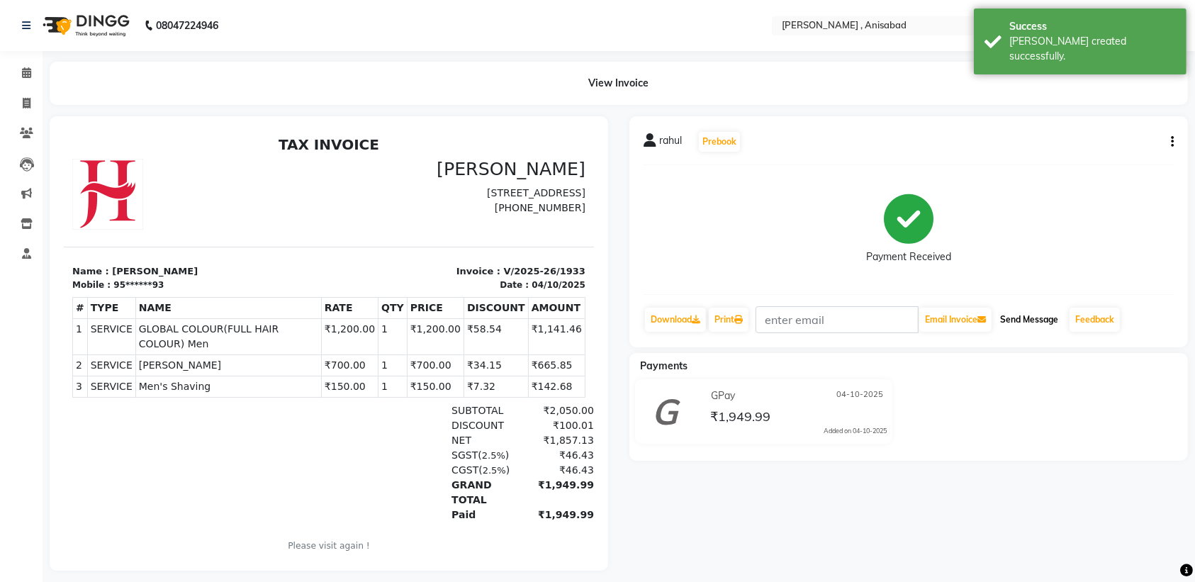
click at [1019, 328] on button "Send Message" at bounding box center [1029, 320] width 69 height 24
click at [1027, 306] on div "Send Message" at bounding box center [1029, 319] width 72 height 27
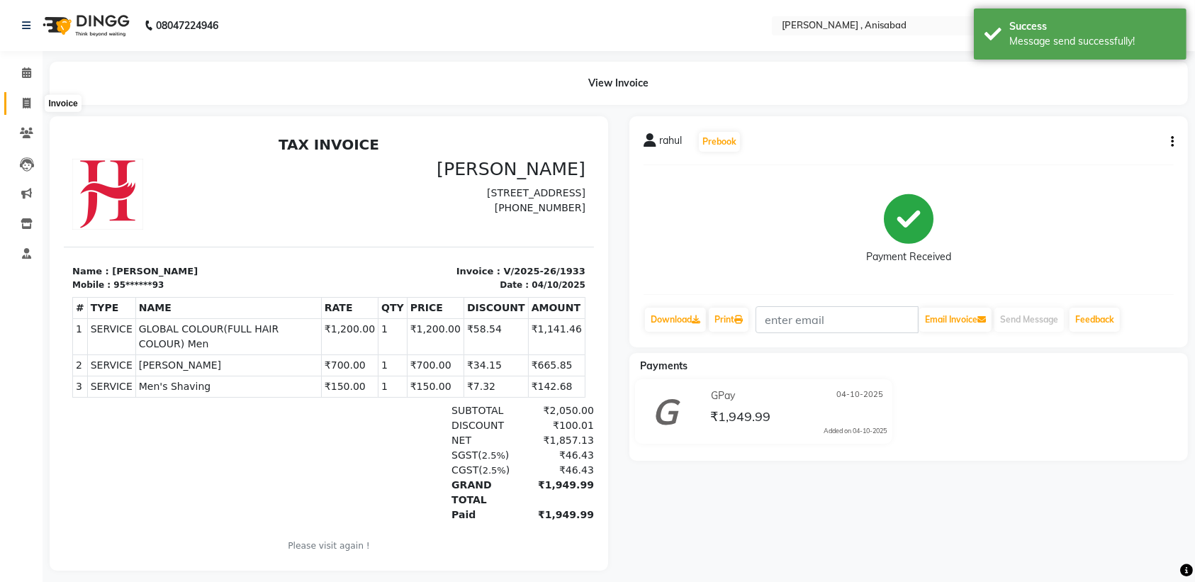
click at [26, 108] on icon at bounding box center [27, 103] width 8 height 11
select select "service"
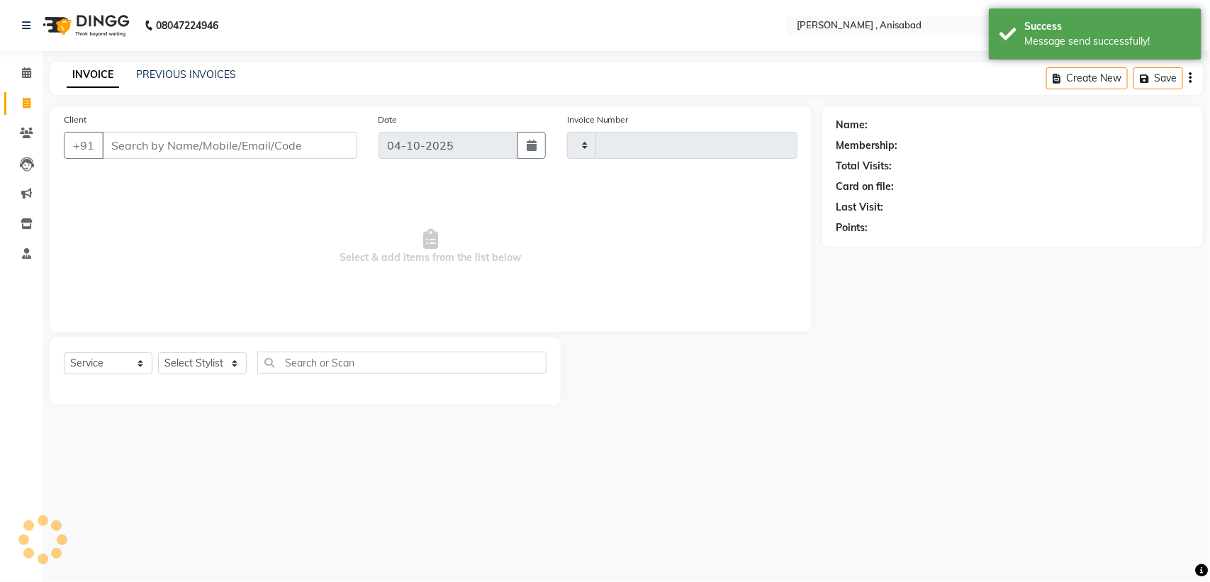
type input "1934"
select select "6967"
click at [670, 424] on main "INVOICE PREVIOUS INVOICES Create New Save Client +91 Date 04-10-2025 Invoice Nu…" at bounding box center [627, 244] width 1168 height 364
